Goal: Information Seeking & Learning: Understand process/instructions

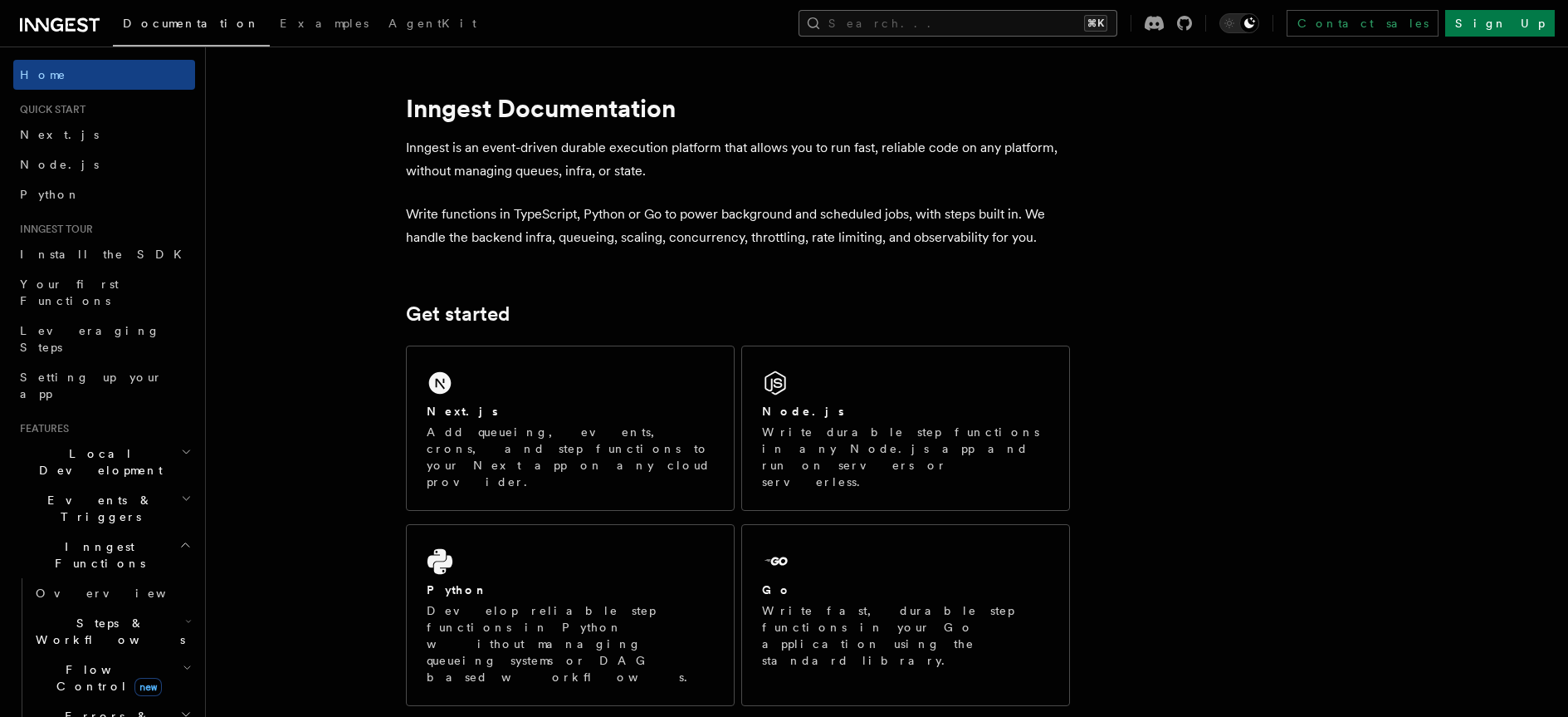
click at [1011, 32] on button "Search... ⌘K" at bounding box center [958, 23] width 319 height 26
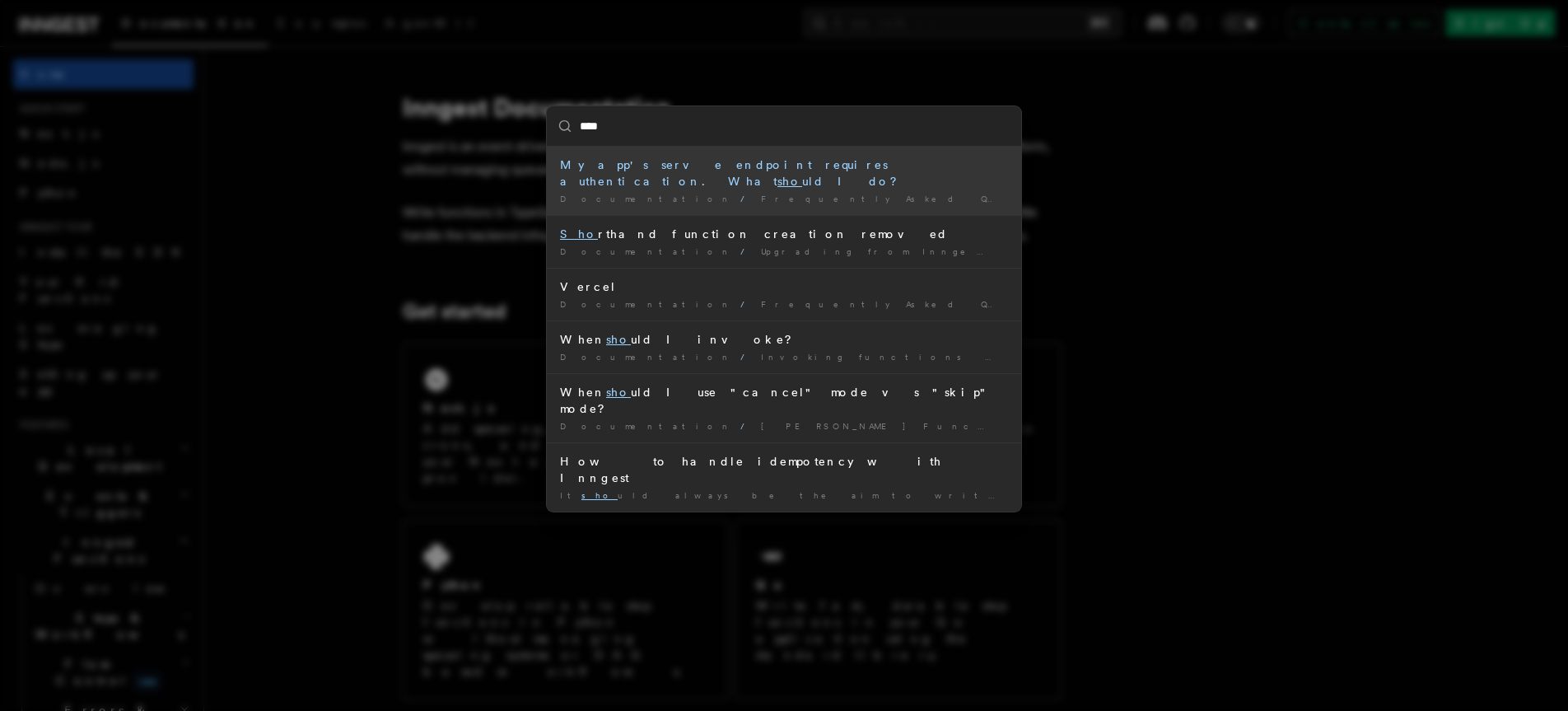
type input "*****"
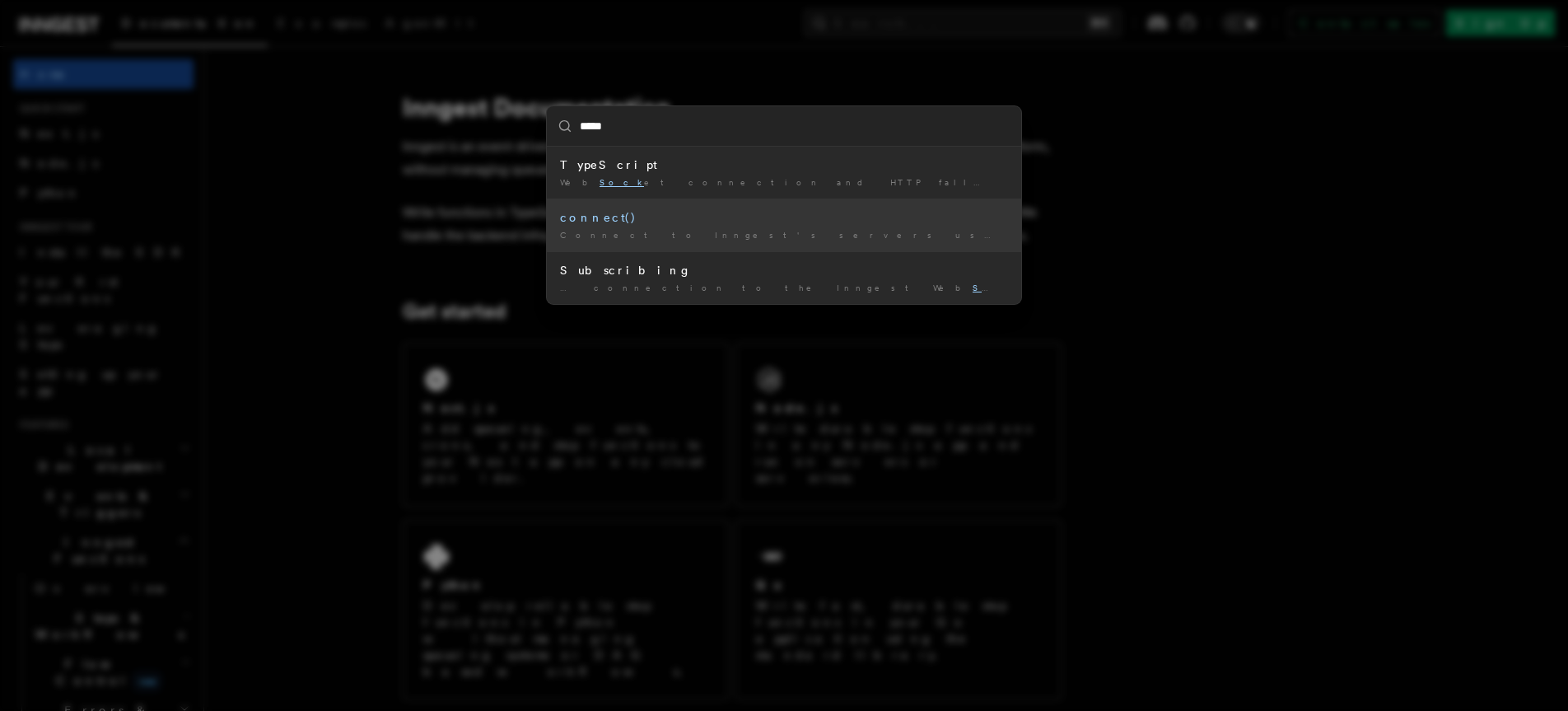
click at [605, 229] on div "Connect to Inngest's servers using out-bound Web Sock et …" at bounding box center [783, 235] width 448 height 12
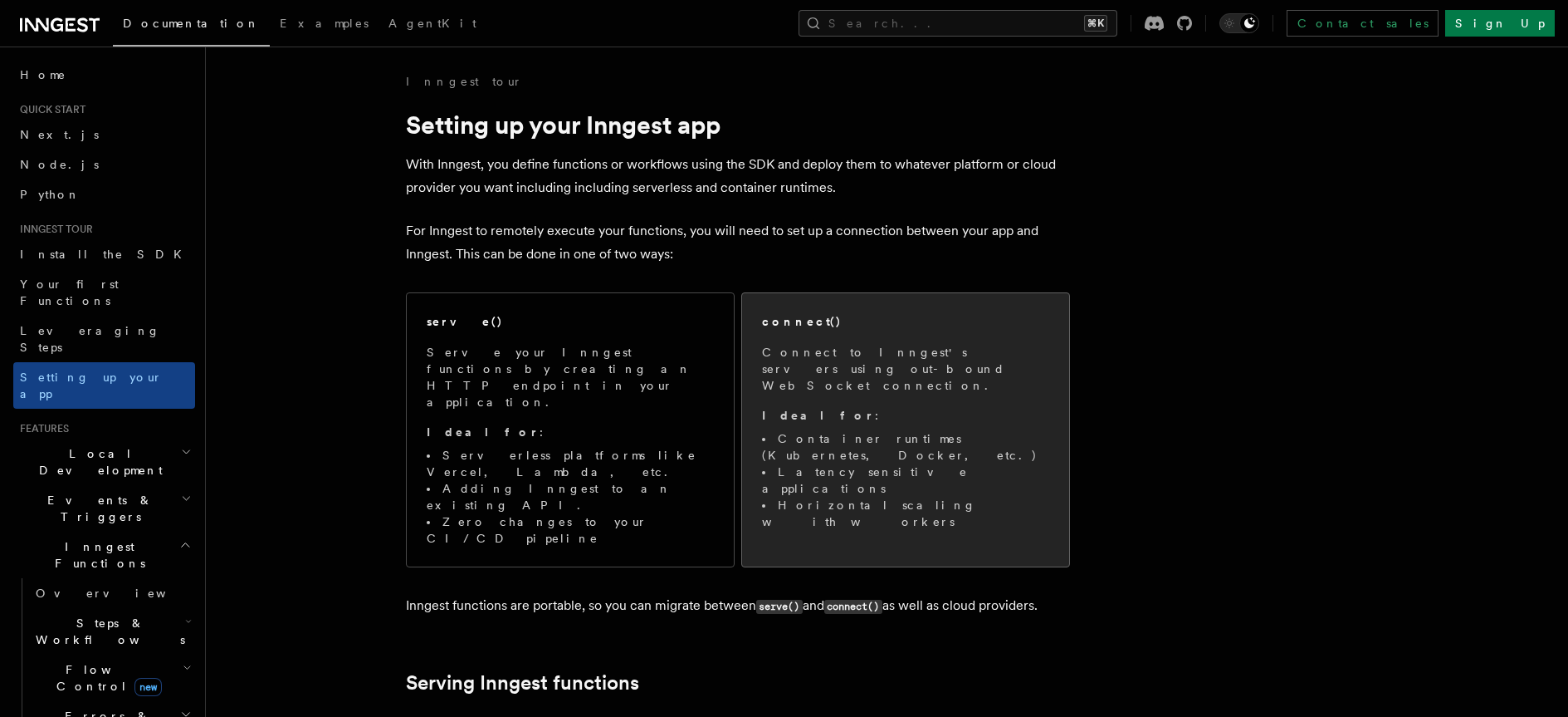
click at [851, 387] on span "Connect to Inngest's servers using out-bound WebSocket connection. Ideal for : …" at bounding box center [906, 437] width 287 height 186
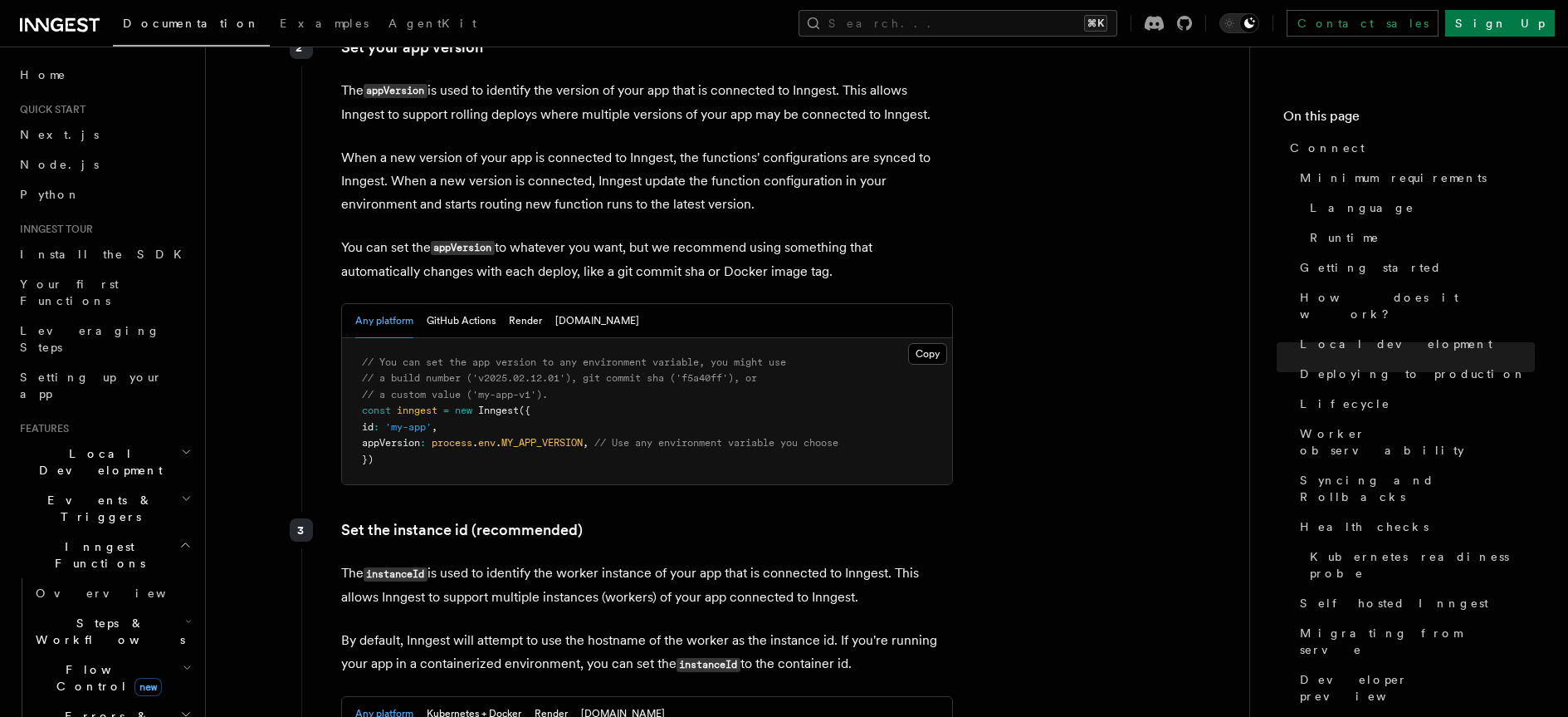
scroll to position [2610, 0]
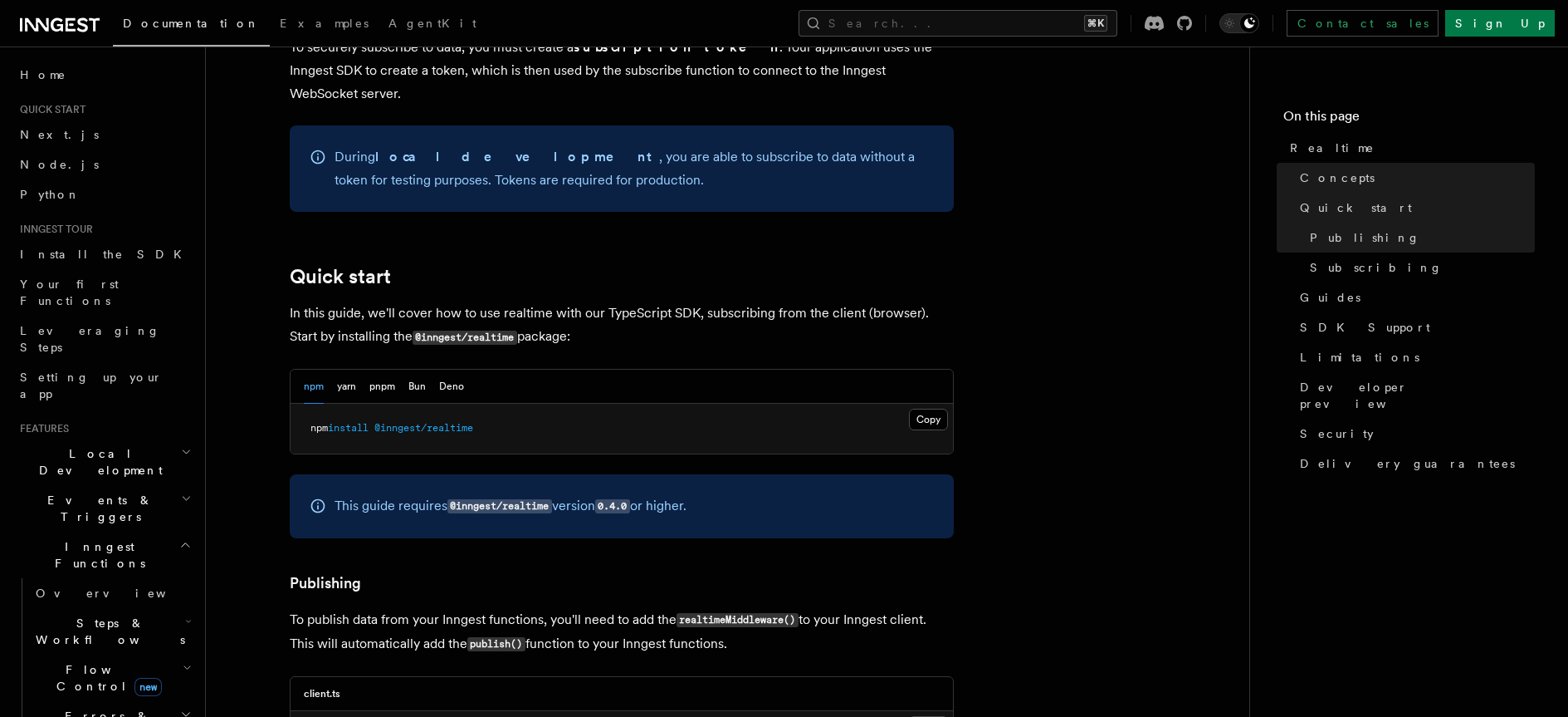
scroll to position [763, 0]
click at [427, 369] on div "npm yarn pnpm Bun Deno" at bounding box center [384, 386] width 160 height 34
click at [419, 369] on button "Bun" at bounding box center [417, 386] width 18 height 34
click at [443, 369] on button "Deno" at bounding box center [451, 386] width 25 height 34
click at [417, 369] on button "Bun" at bounding box center [417, 386] width 18 height 34
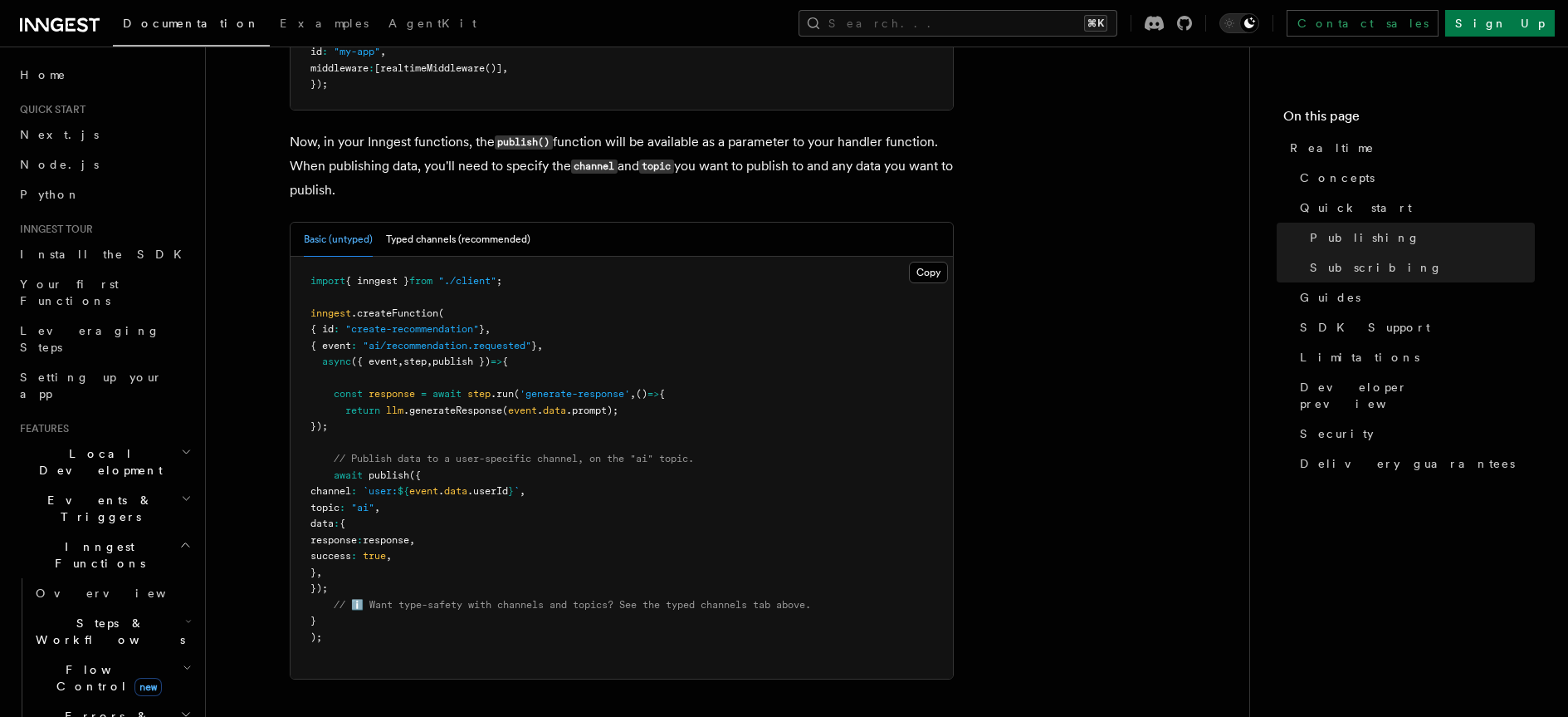
scroll to position [1525, 0]
click at [504, 224] on button "Typed channels (recommended)" at bounding box center [458, 240] width 145 height 34
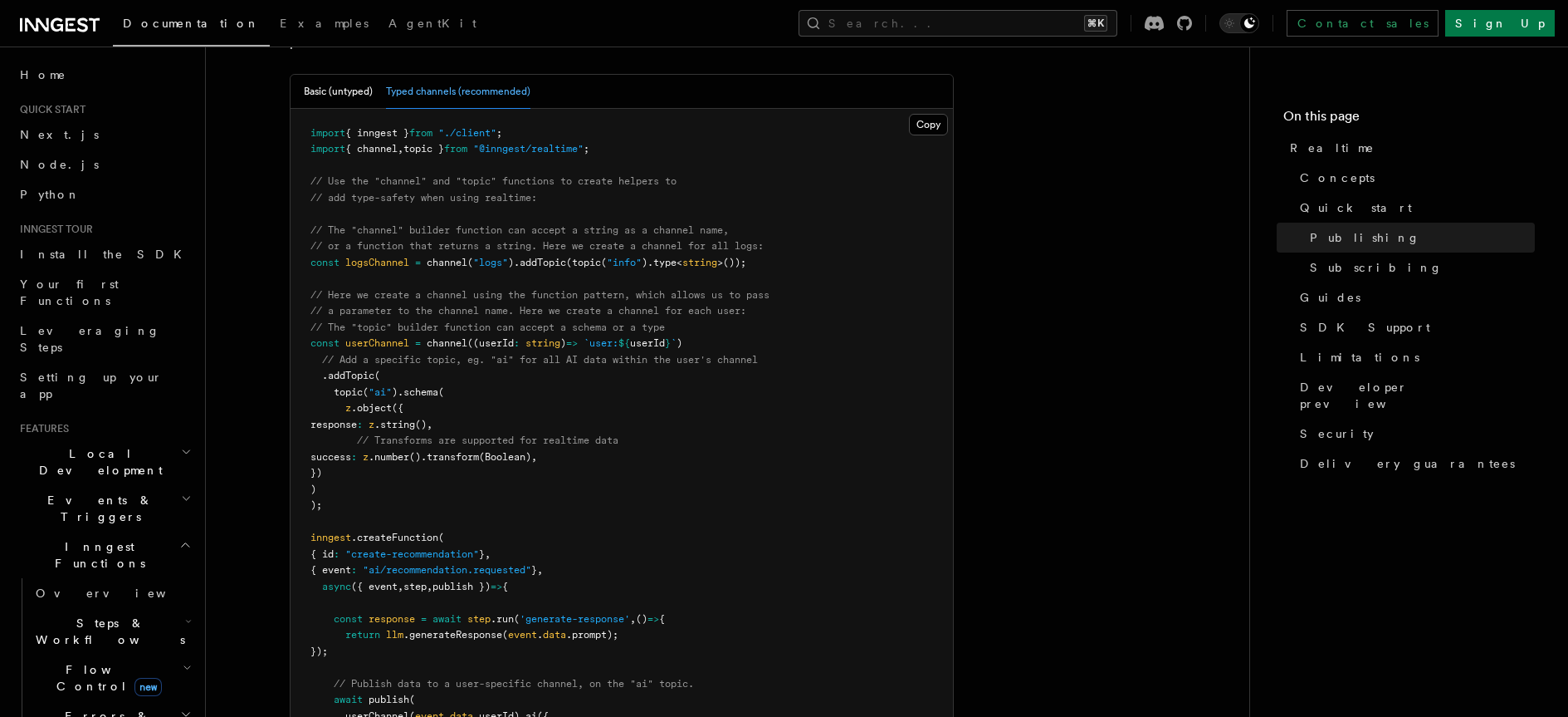
scroll to position [1663, 0]
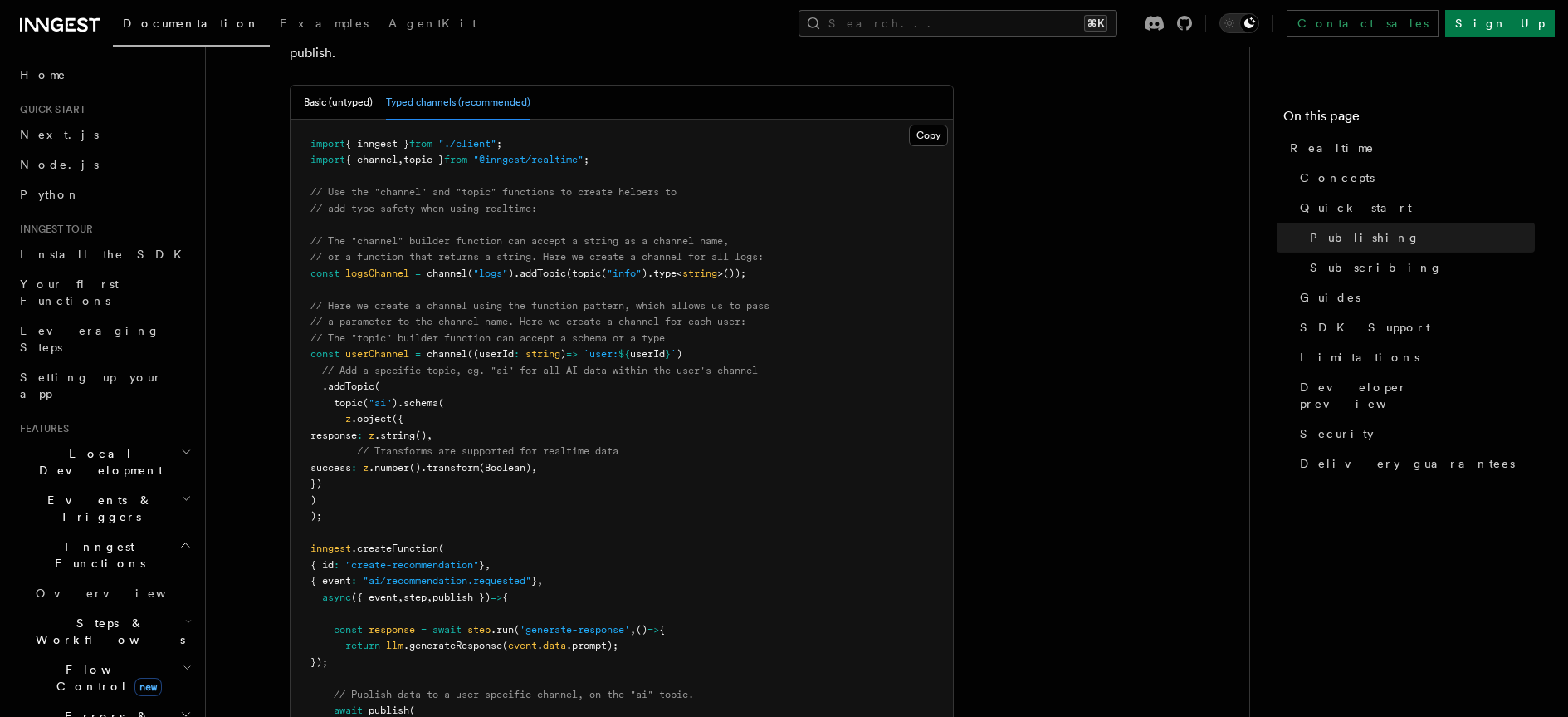
click at [374, 86] on div "Basic (untyped) Typed channels (recommended)" at bounding box center [417, 103] width 227 height 34
click at [356, 86] on button "Basic (untyped)" at bounding box center [338, 103] width 69 height 34
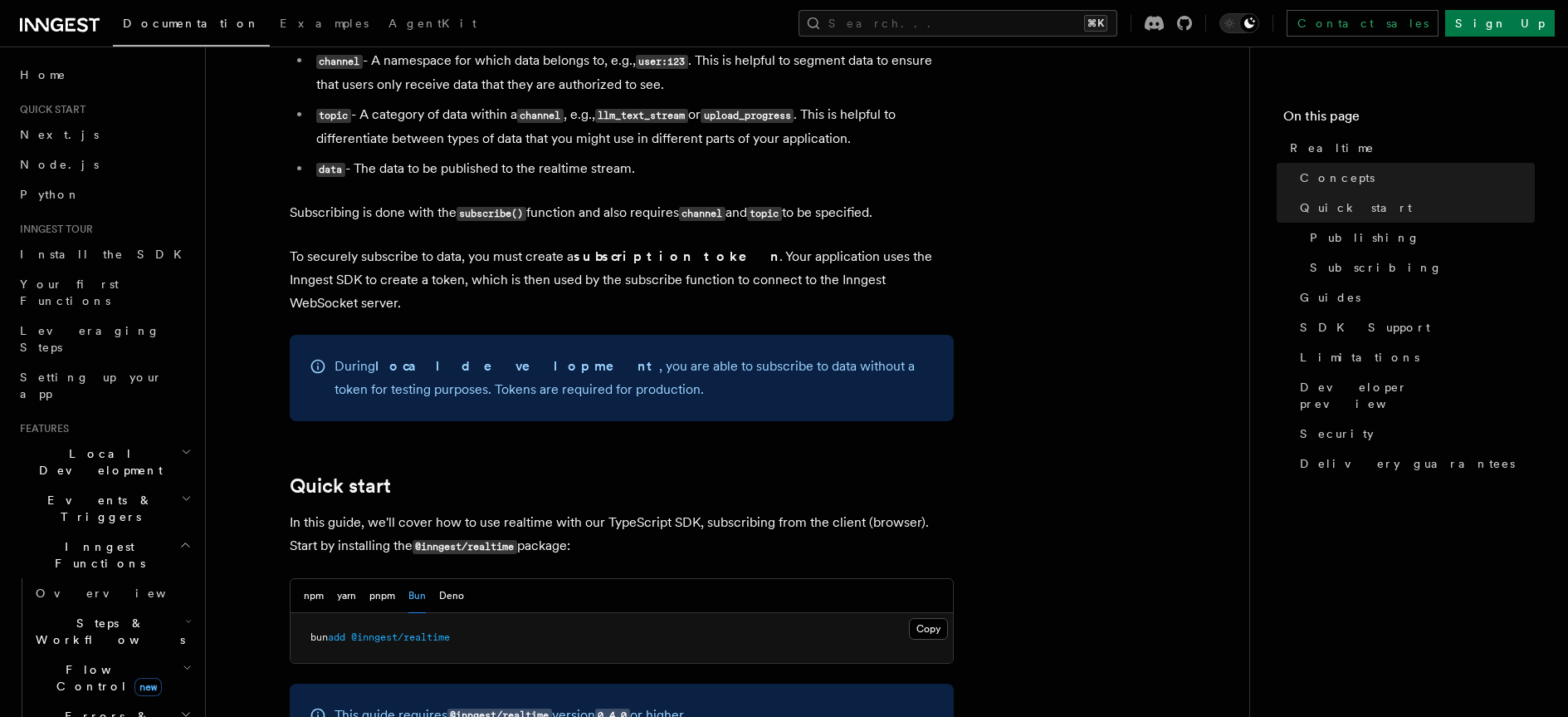
scroll to position [560, 0]
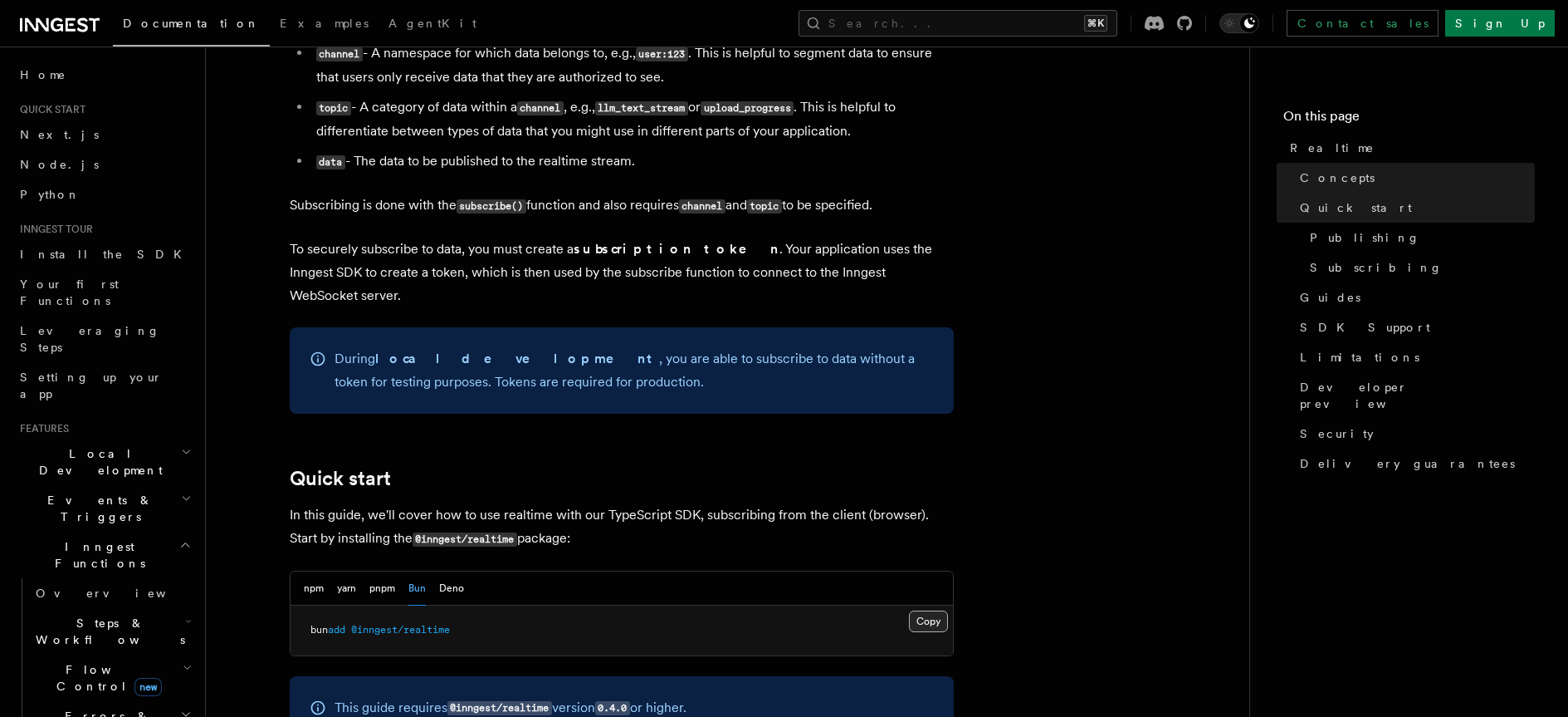
click at [929, 610] on button "Copy Copied" at bounding box center [928, 621] width 39 height 22
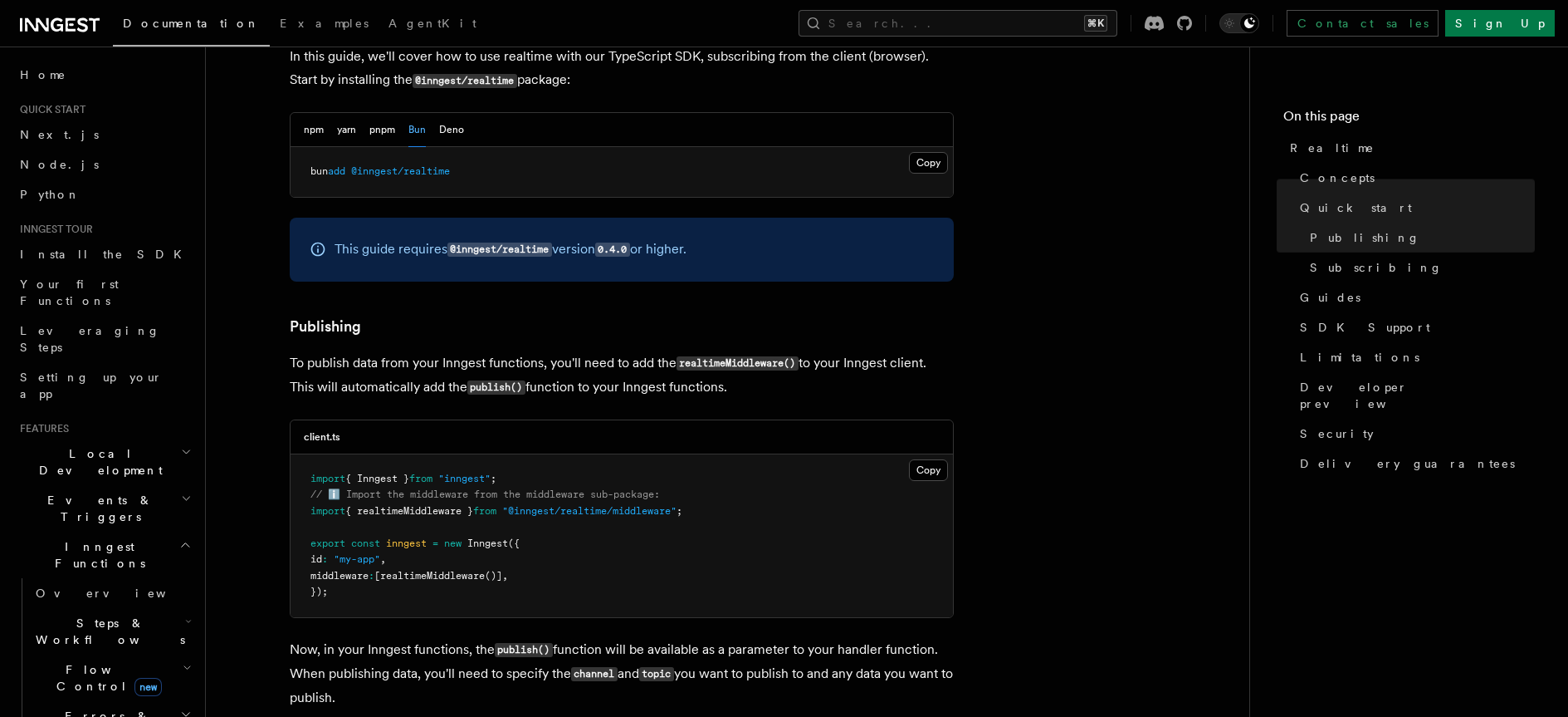
scroll to position [1029, 0]
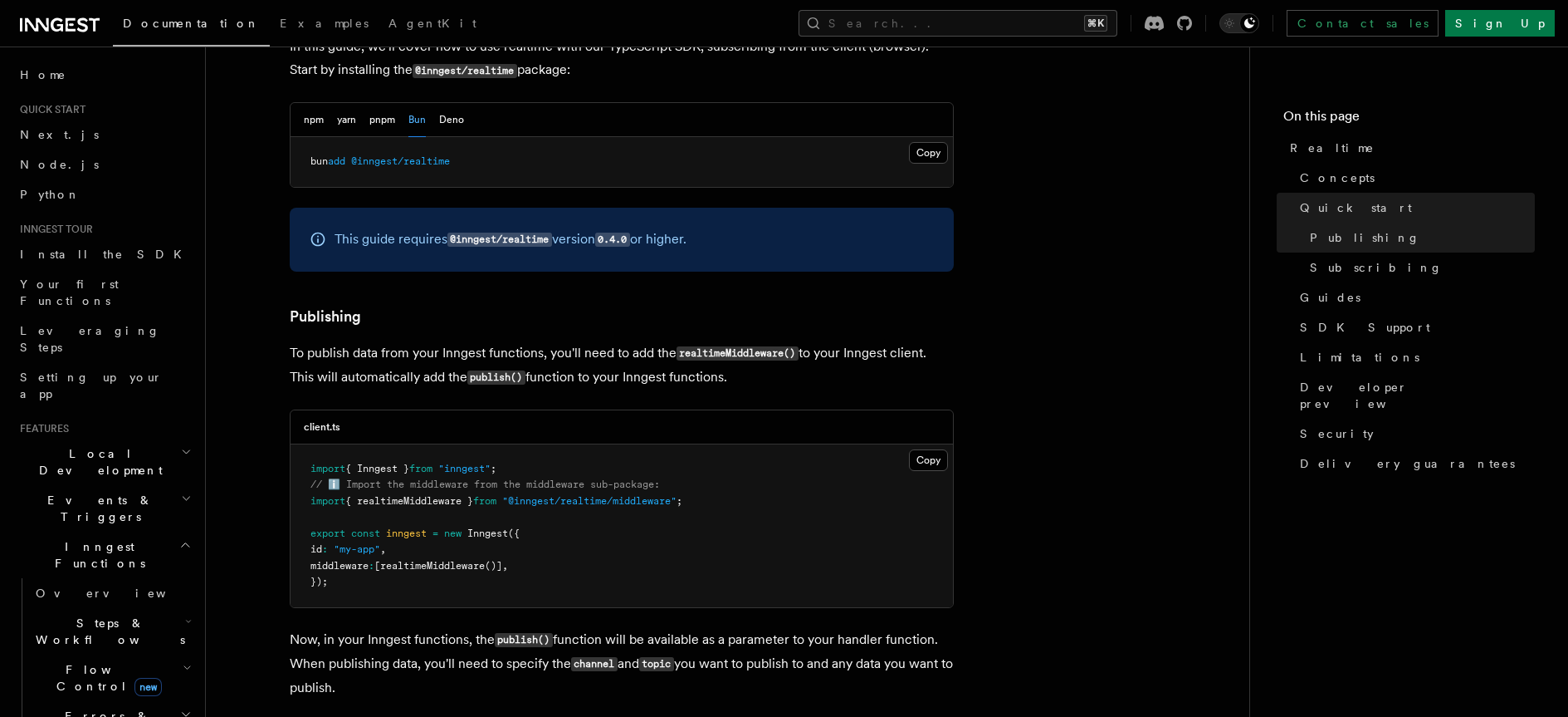
drag, startPoint x: 599, startPoint y: 506, endPoint x: 610, endPoint y: 509, distance: 11.4
click at [599, 507] on pre "import { Inngest } from "inngest" ; // ℹ️ Import the middleware from the middle…" at bounding box center [622, 526] width 663 height 163
drag, startPoint x: 713, startPoint y: 475, endPoint x: 386, endPoint y: 512, distance: 329.1
click at [326, 473] on pre "import { Inngest } from "inngest" ; // ℹ️ Import the middleware from the middle…" at bounding box center [622, 526] width 663 height 163
drag, startPoint x: 434, startPoint y: 563, endPoint x: 413, endPoint y: 569, distance: 21.8
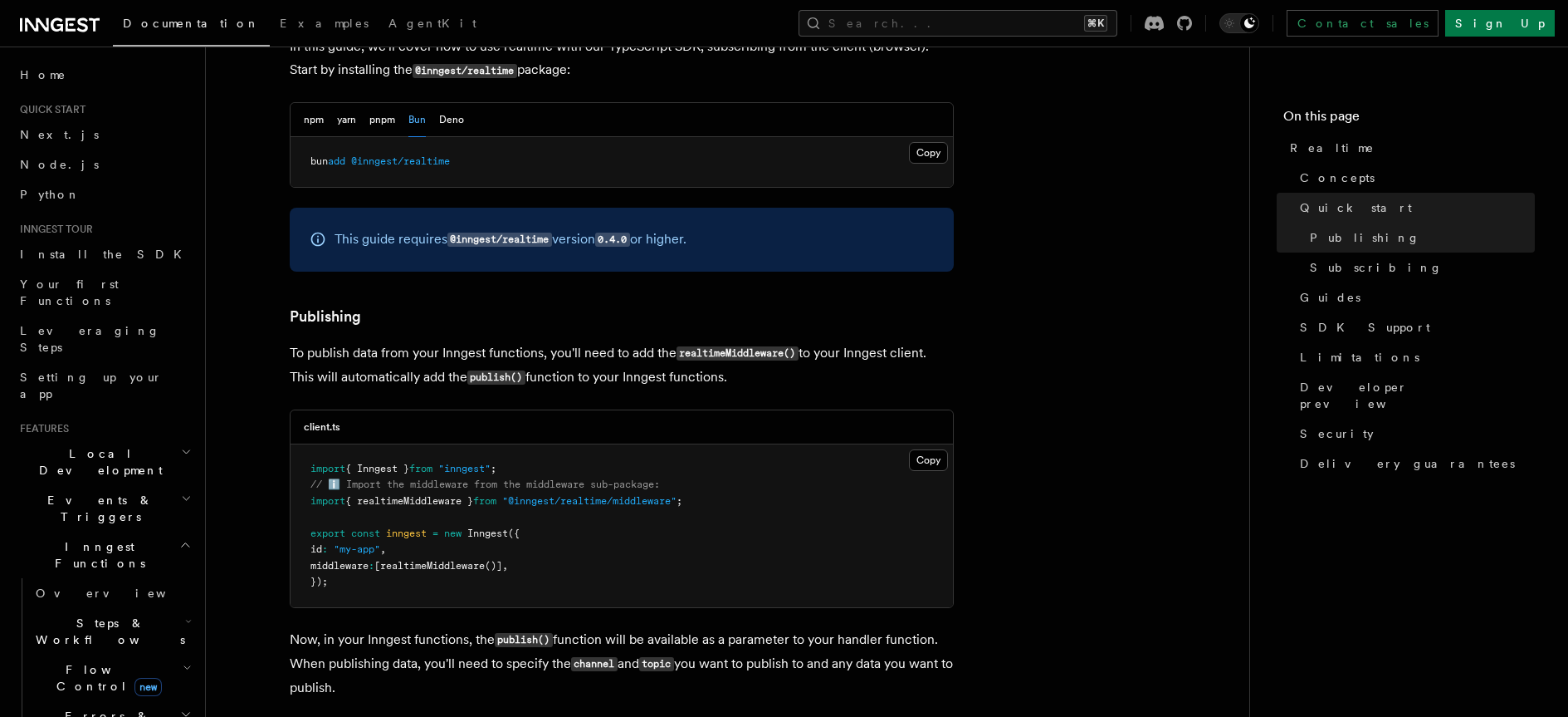
click at [432, 564] on pre "import { Inngest } from "inngest" ; // ℹ️ Import the middleware from the middle…" at bounding box center [622, 526] width 663 height 163
drag, startPoint x: 314, startPoint y: 542, endPoint x: 556, endPoint y: 548, distance: 242.1
click at [556, 548] on pre "import { Inngest } from "inngest" ; // ℹ️ Import the middleware from the middle…" at bounding box center [622, 526] width 663 height 163
copy span "middleware : [ realtimeMiddleware ()] ,"
click at [557, 548] on pre "import { Inngest } from "inngest" ; // ℹ️ Import the middleware from the middle…" at bounding box center [622, 526] width 663 height 163
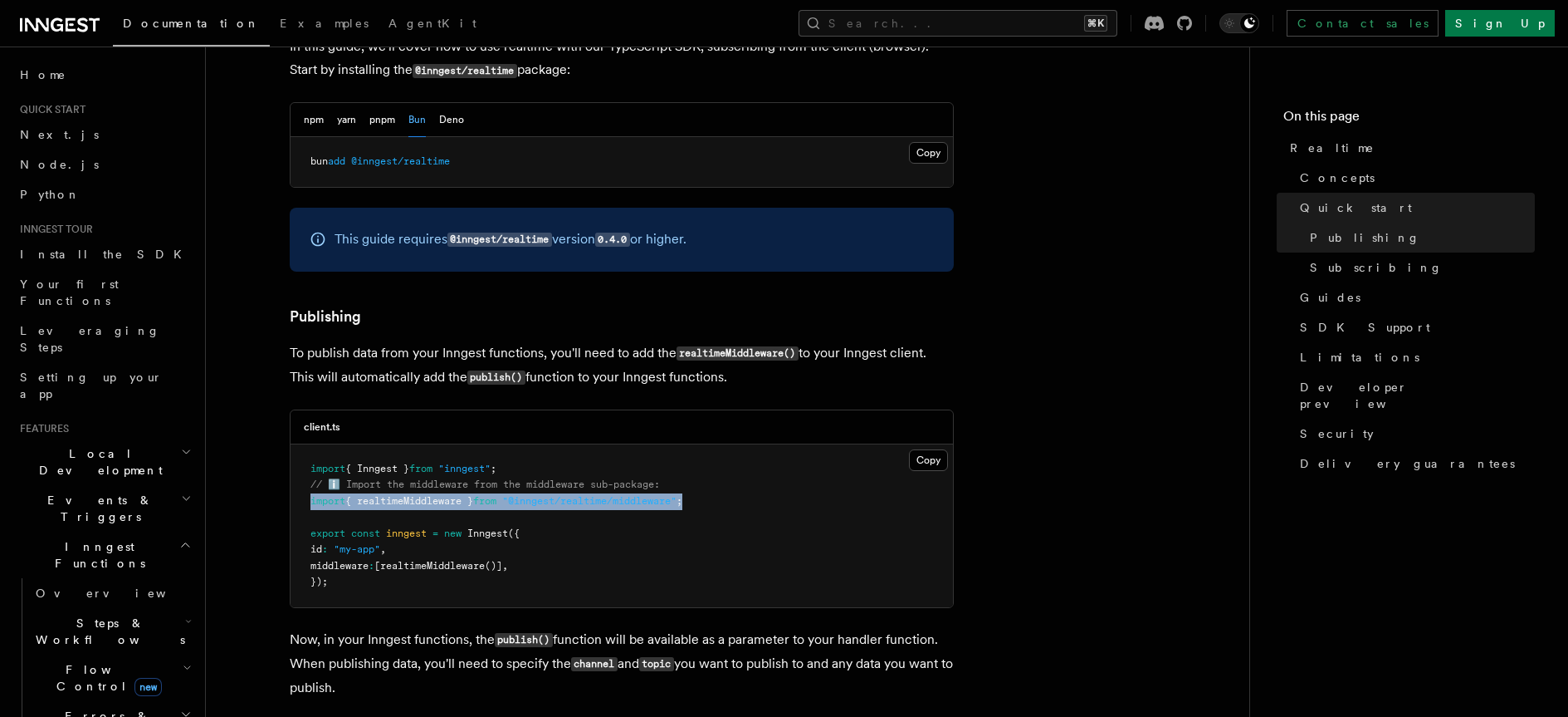
drag, startPoint x: 711, startPoint y: 478, endPoint x: 301, endPoint y: 474, distance: 410.0
click at [301, 474] on pre "import { Inngest } from "inngest" ; // ℹ️ Import the middleware from the middle…" at bounding box center [622, 526] width 663 height 163
copy span "import { realtimeMiddleware } from "@inngest/realtime/middleware" ;"
click at [762, 573] on pre "import { Inngest } from "inngest" ; // ℹ️ Import the middleware from the middle…" at bounding box center [622, 526] width 663 height 163
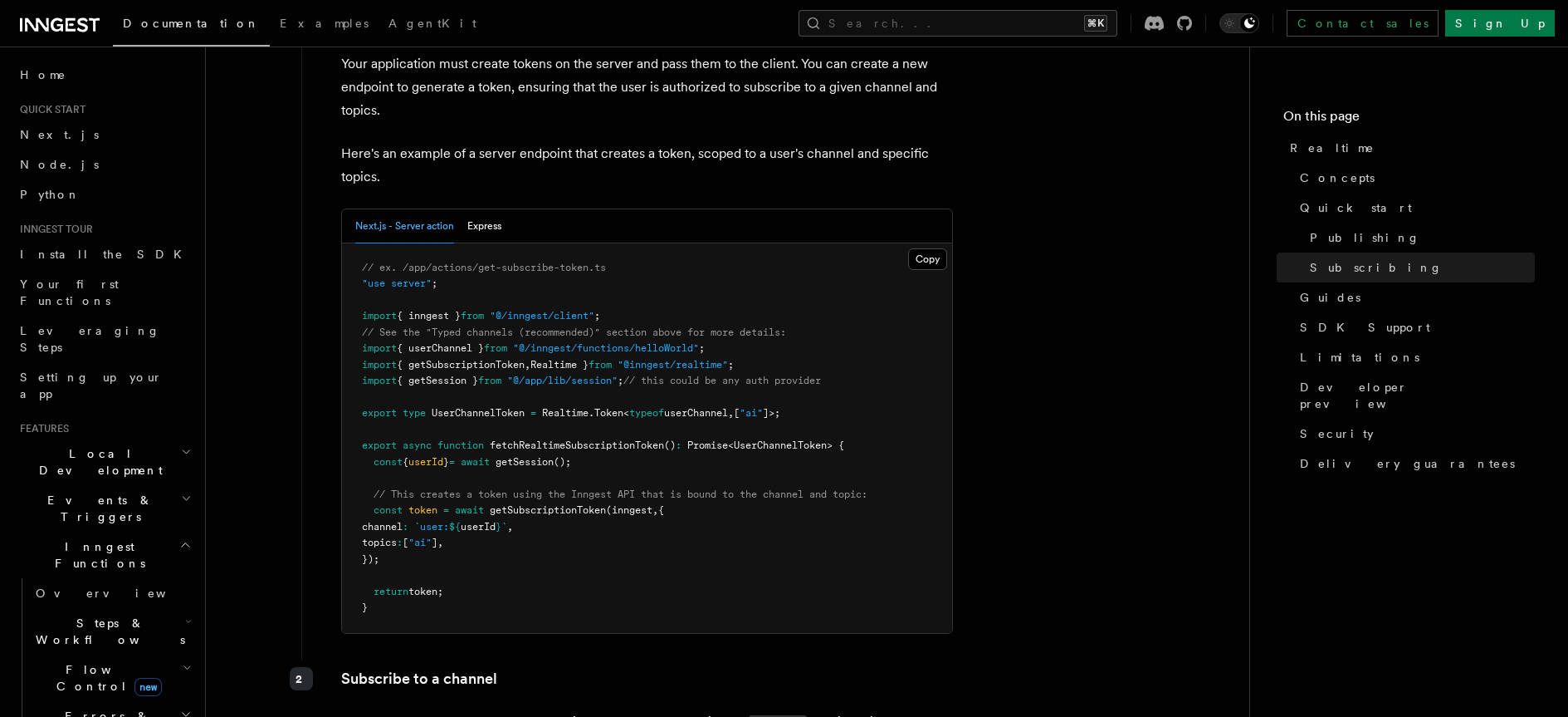
scroll to position [2396, 0]
click at [454, 262] on span "// ex. /app/actions/get-subscribe-token.ts" at bounding box center [484, 267] width 244 height 11
copy span "actions"
click at [540, 259] on pre "// ex. /app/actions/get-subscribe-token.ts "use server" ; import { inngest } fr…" at bounding box center [647, 438] width 610 height 389
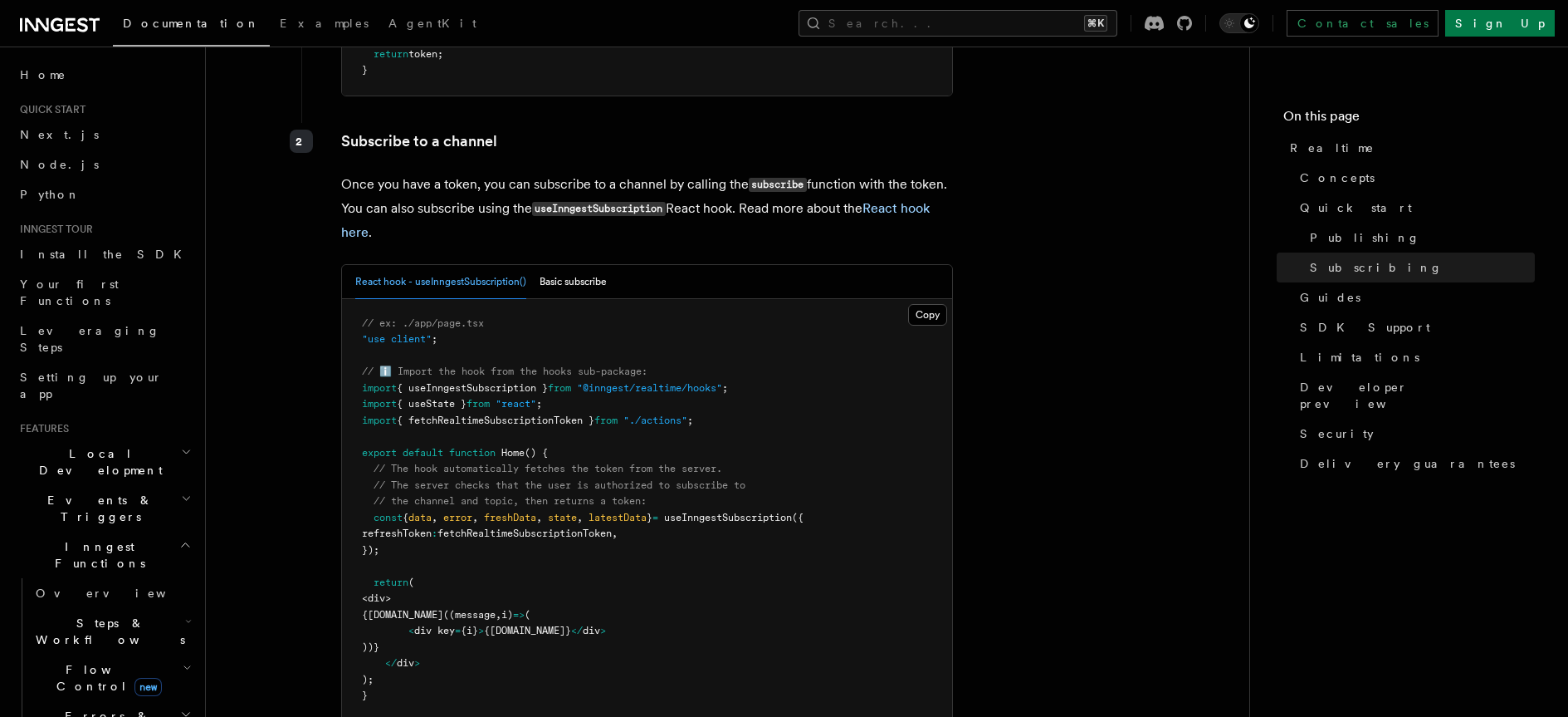
scroll to position [2935, 0]
